Goal: Task Accomplishment & Management: Use online tool/utility

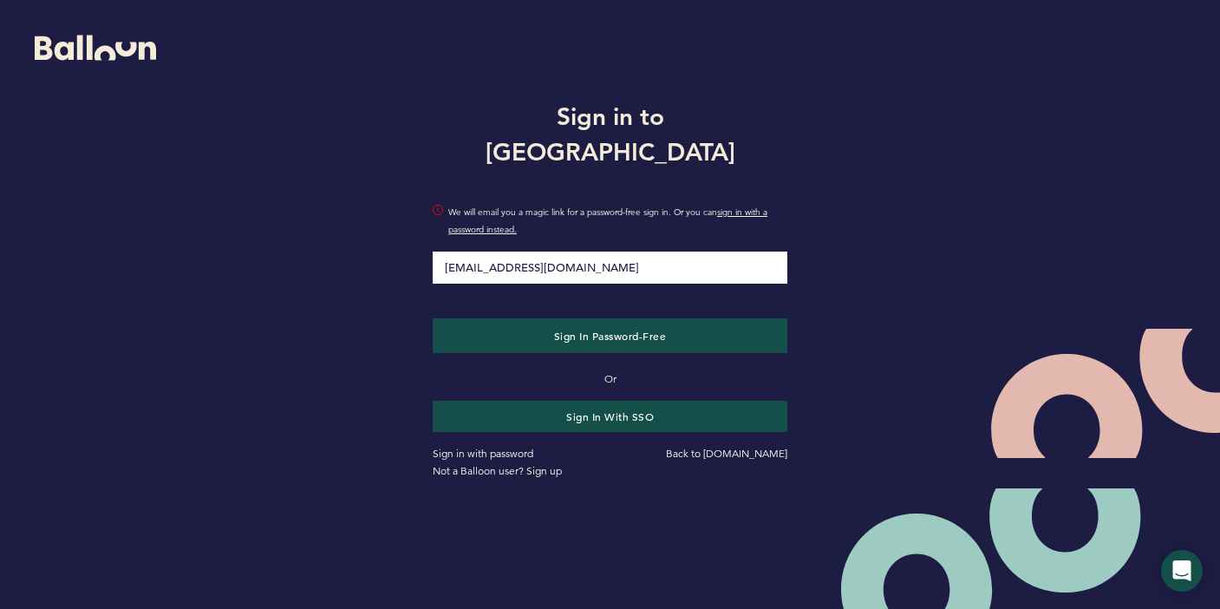
click at [610, 318] on button "Sign in Password-Free" at bounding box center [610, 335] width 355 height 35
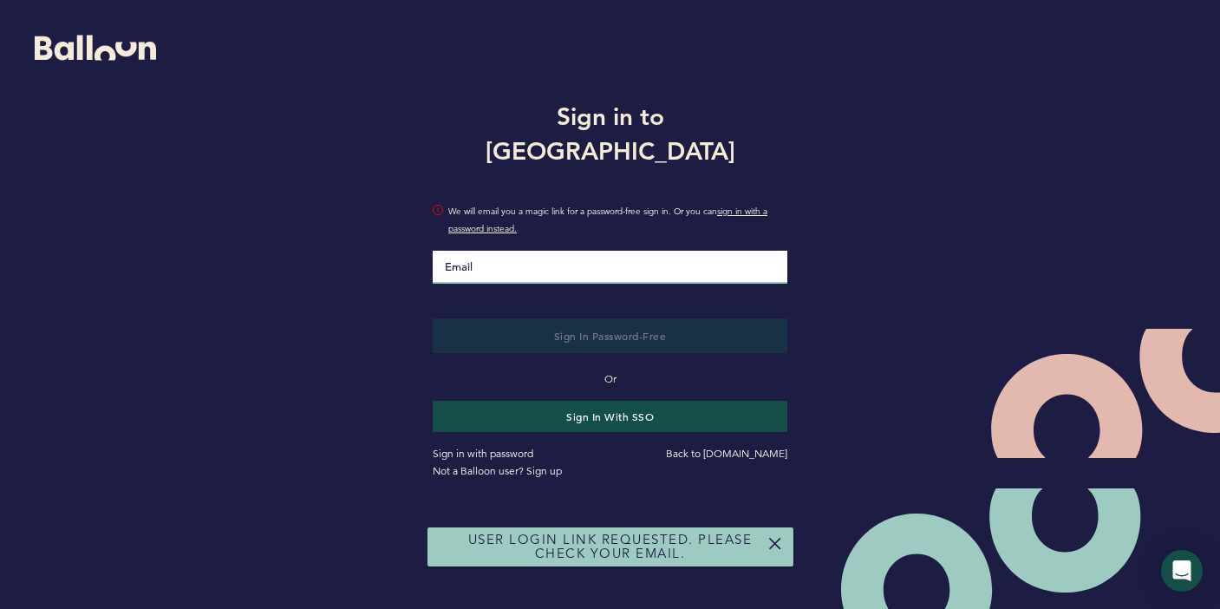
click at [521, 251] on input "Email" at bounding box center [610, 267] width 355 height 33
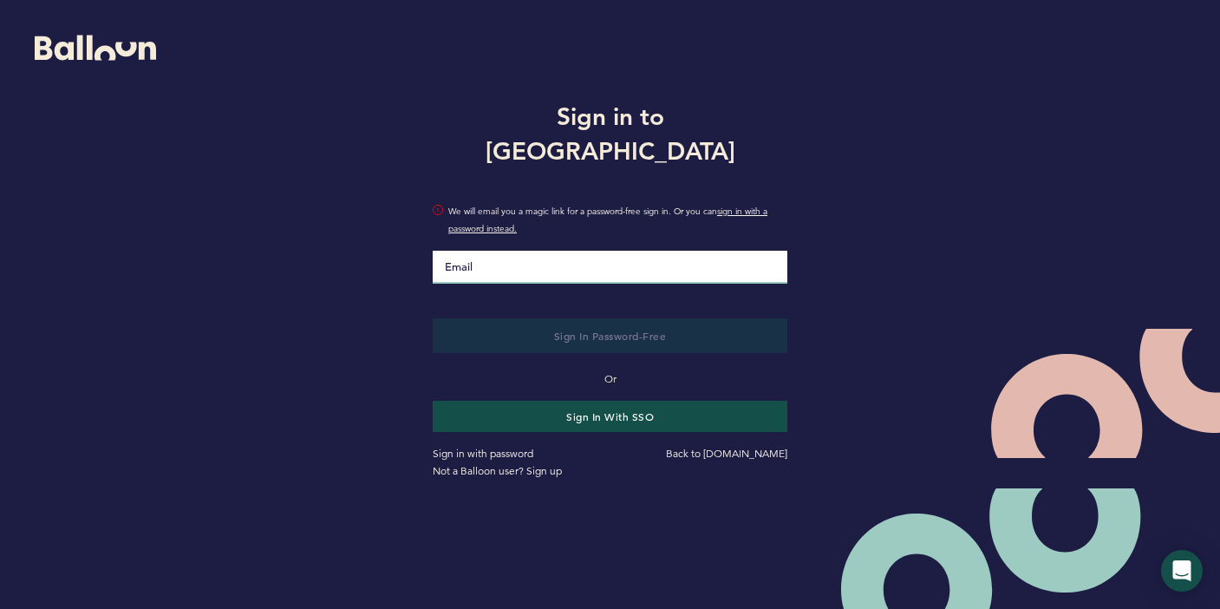
click at [538, 251] on input "Email" at bounding box center [610, 267] width 355 height 33
click at [565, 400] on button "Sign in with SSO" at bounding box center [610, 416] width 365 height 32
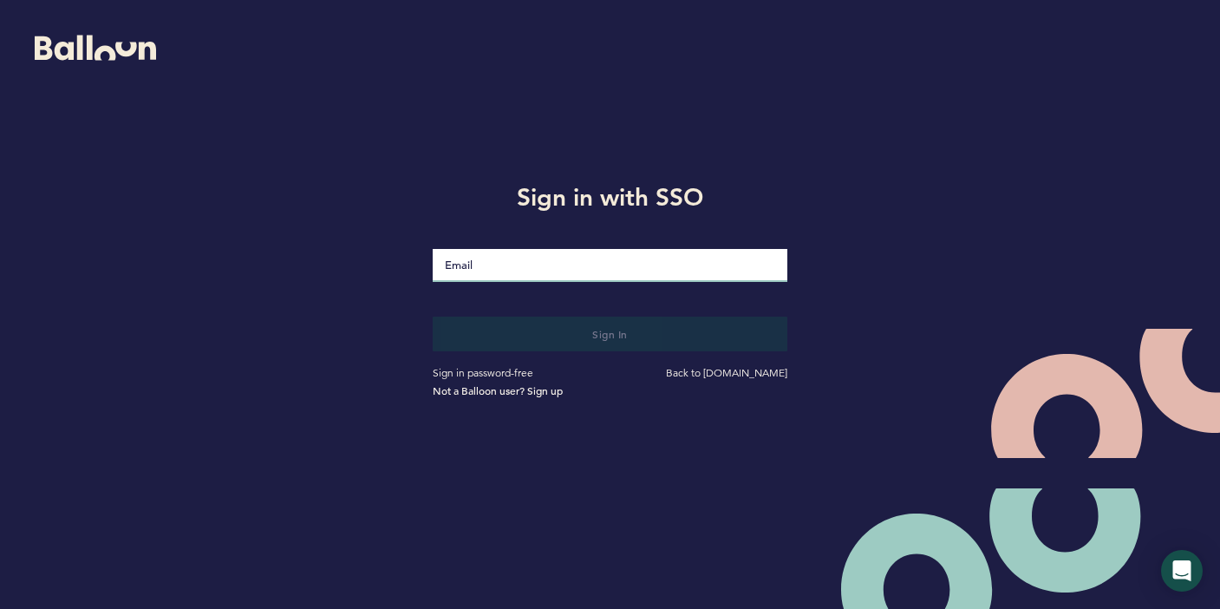
type input "[EMAIL_ADDRESS][DOMAIN_NAME]"
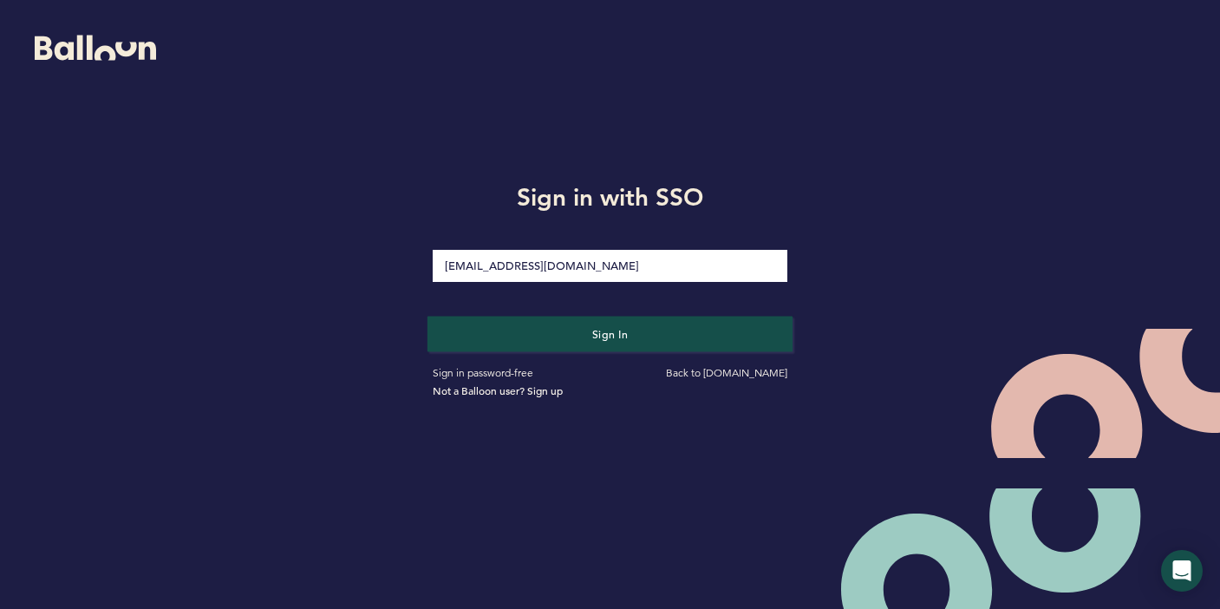
click at [616, 330] on span "Sign in" at bounding box center [610, 333] width 36 height 14
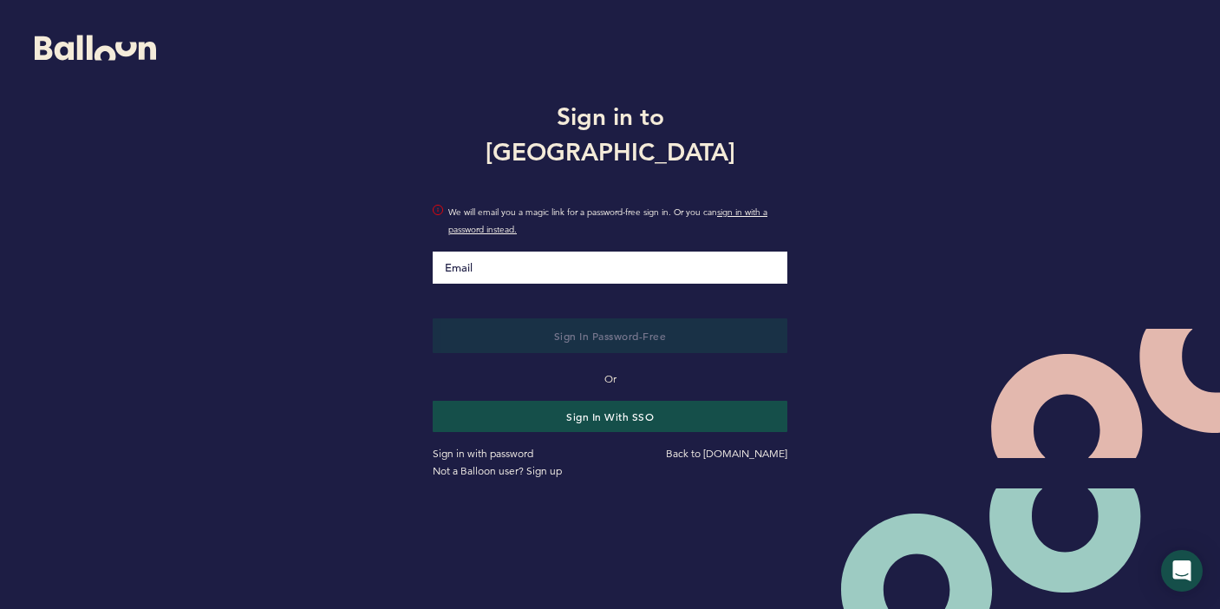
click at [945, 312] on div "Sign in to Balloon We will email you a magic link for a password-free sign in. …" at bounding box center [610, 287] width 1220 height 574
click at [627, 252] on input "Email" at bounding box center [610, 267] width 355 height 33
type input "[EMAIL_ADDRESS][DOMAIN_NAME]"
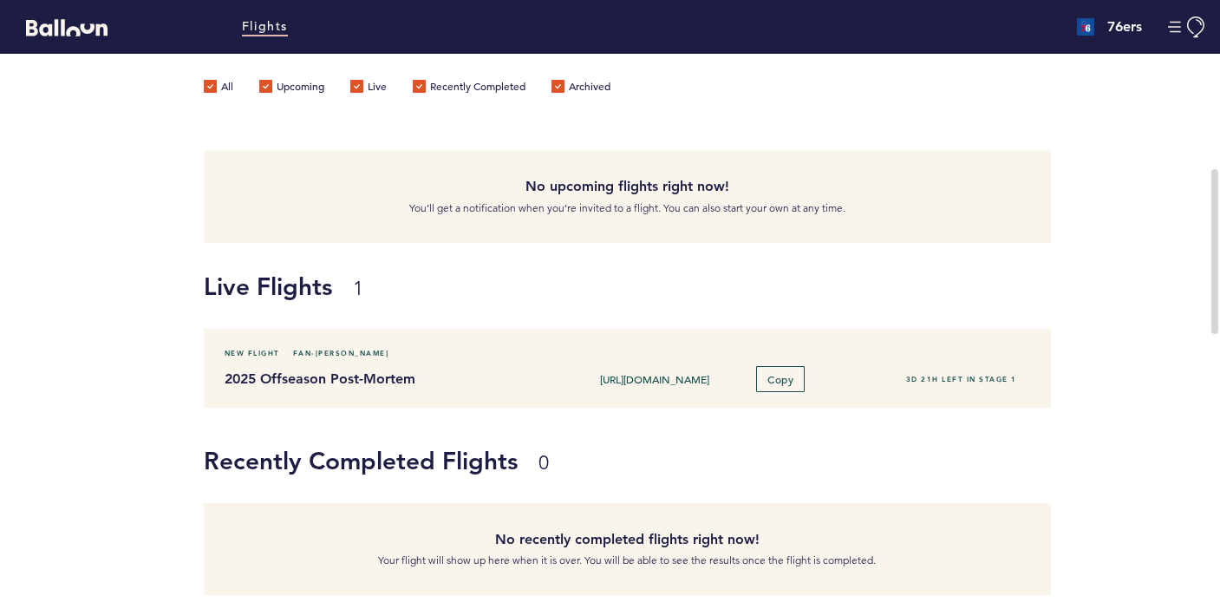
scroll to position [88, 0]
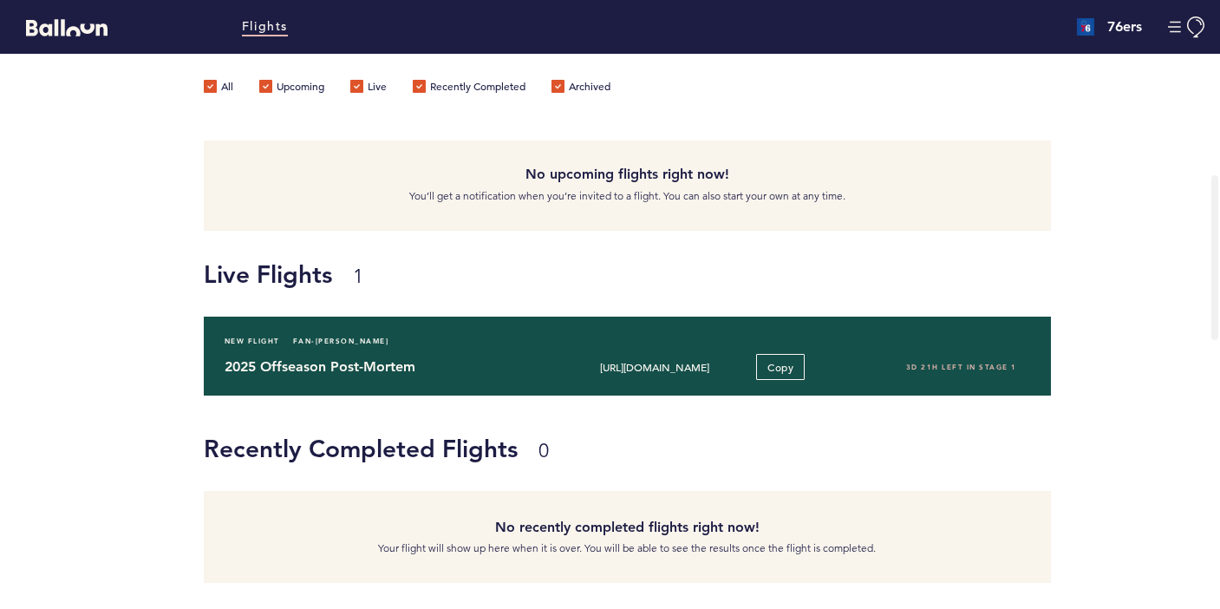
click at [812, 366] on div "https://blln.link/c/ogi8jKl Copy" at bounding box center [701, 367] width 260 height 26
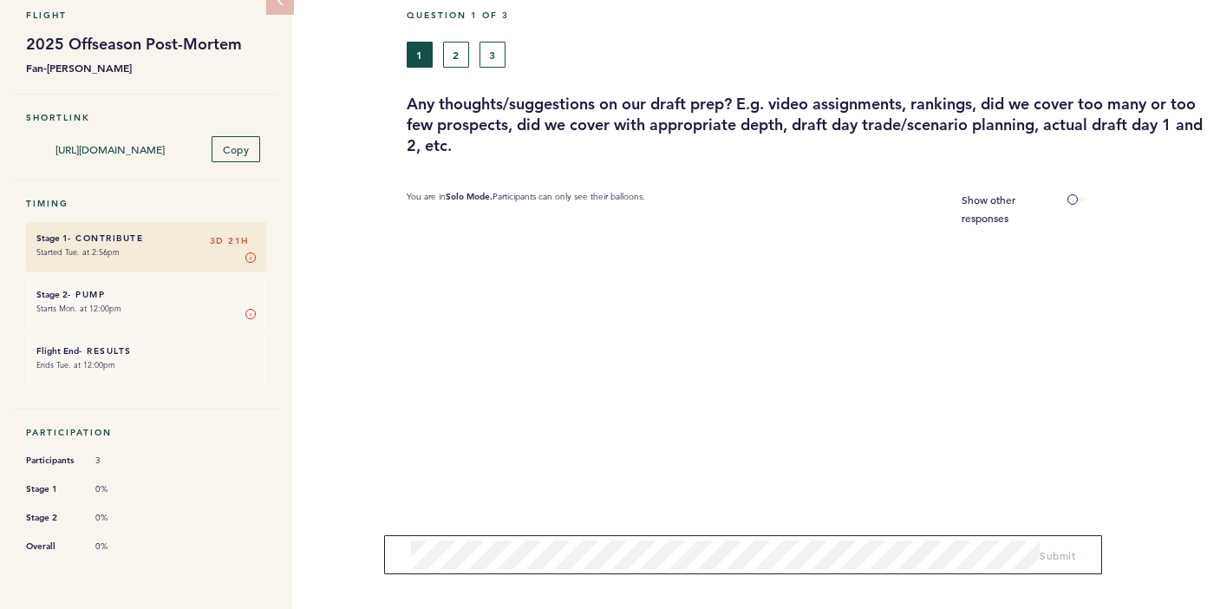
scroll to position [84, 0]
